Goal: Find specific page/section: Find specific page/section

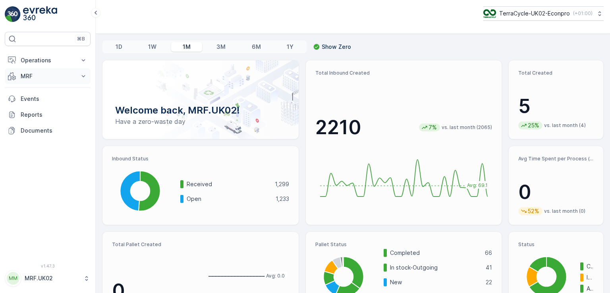
click at [30, 73] on p "MRF" at bounding box center [48, 76] width 54 height 8
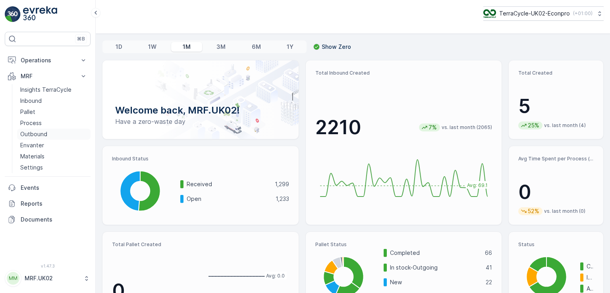
click at [37, 133] on p "Outbound" at bounding box center [33, 134] width 27 height 8
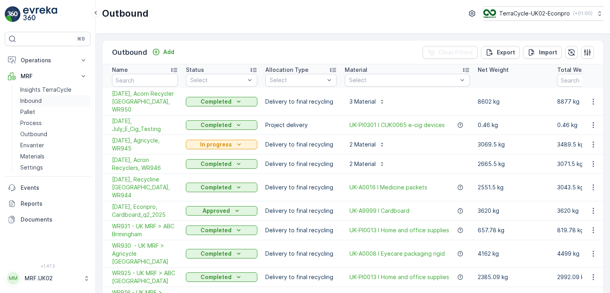
click at [31, 103] on p "Inbound" at bounding box center [30, 101] width 21 height 8
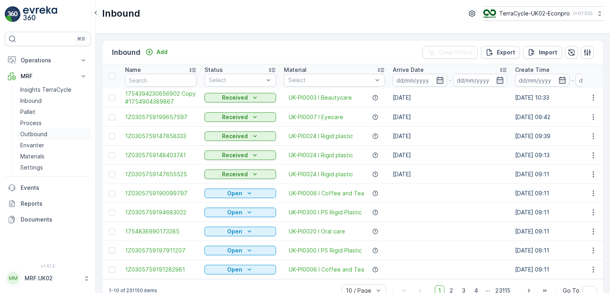
click at [40, 134] on p "Outbound" at bounding box center [33, 134] width 27 height 8
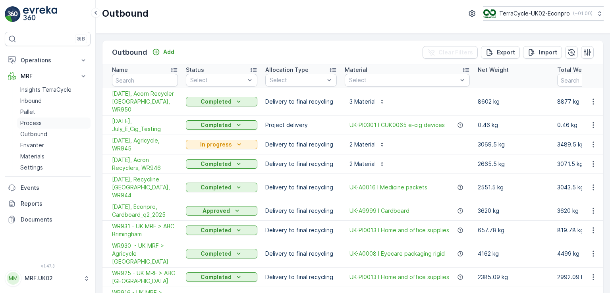
click at [37, 121] on p "Process" at bounding box center [30, 123] width 21 height 8
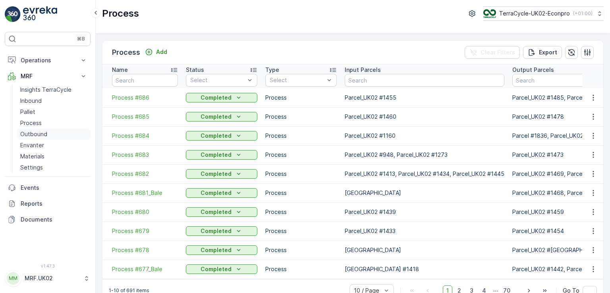
click at [40, 132] on p "Outbound" at bounding box center [33, 134] width 27 height 8
